Goal: Download file/media

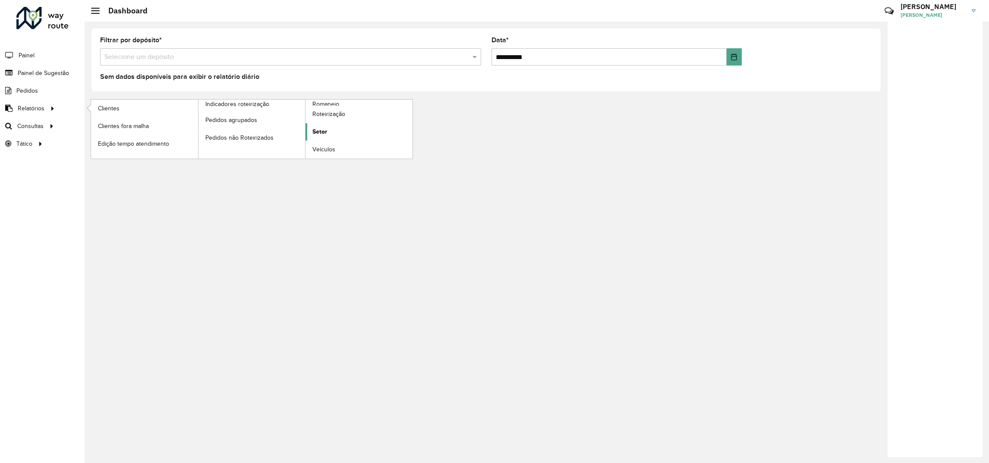
click at [324, 132] on span "Setor" at bounding box center [319, 131] width 15 height 9
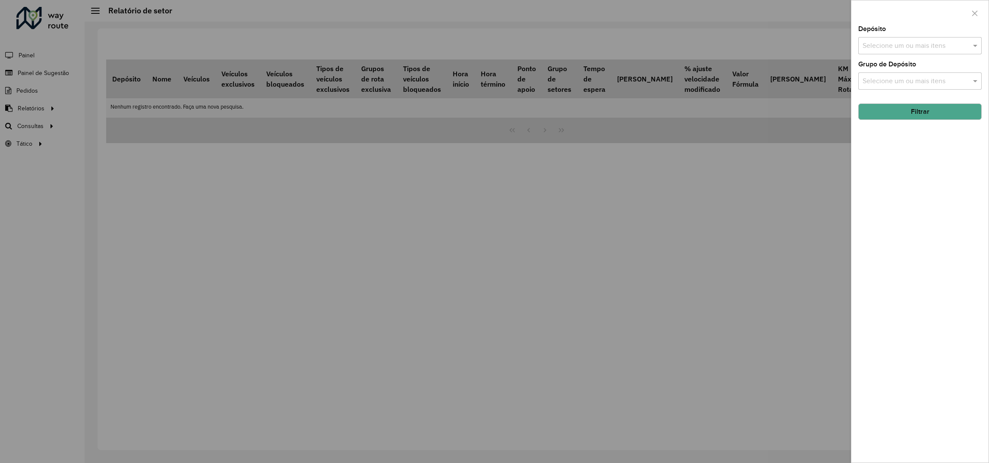
click at [879, 38] on div "Selecione um ou mais itens" at bounding box center [919, 45] width 123 height 17
click at [868, 101] on div "CDD [GEOGRAPHIC_DATA]" at bounding box center [920, 104] width 123 height 15
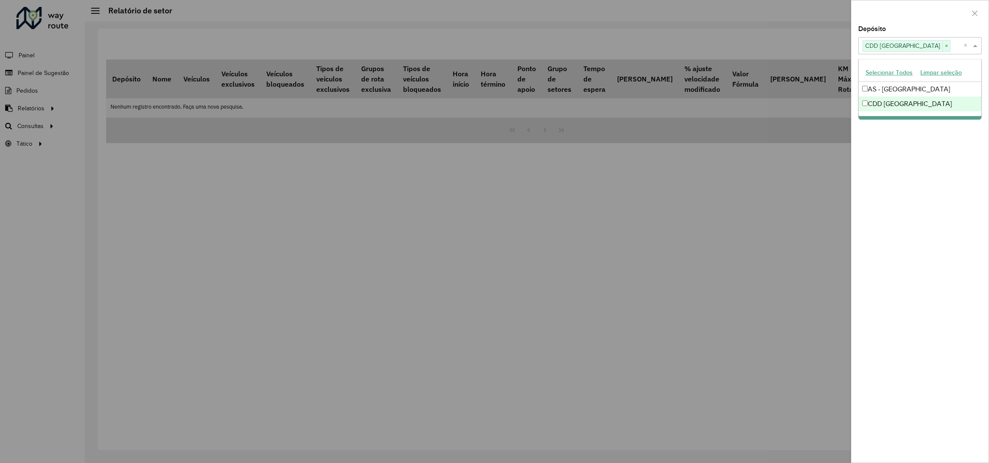
click at [893, 121] on div "Depósito Selecione um ou mais itens CDD Santa Cruz do Sul × × Grupo de Depósito…" at bounding box center [919, 244] width 137 height 437
click at [894, 115] on button "Filtrar" at bounding box center [919, 112] width 123 height 16
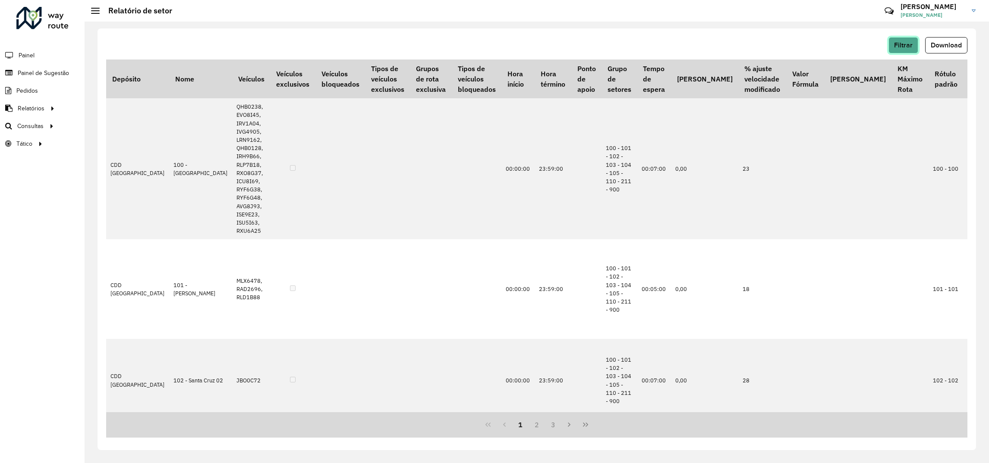
click at [906, 44] on span "Filtrar" at bounding box center [903, 44] width 19 height 7
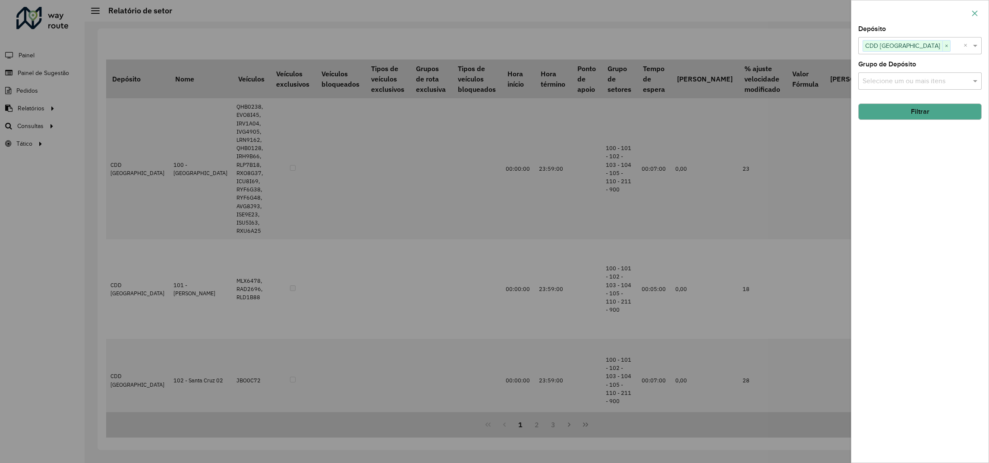
click at [977, 13] on icon "button" at bounding box center [974, 13] width 7 height 7
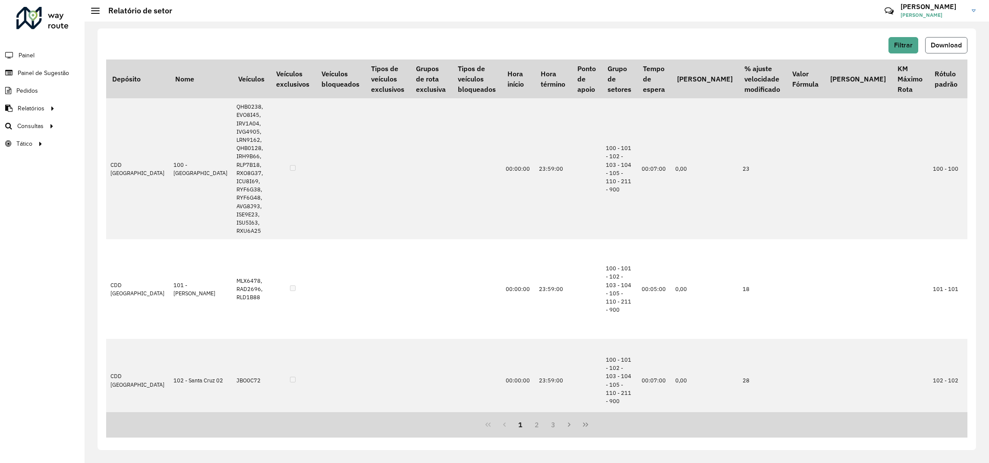
click at [952, 47] on span "Download" at bounding box center [946, 44] width 31 height 7
